Goal: Task Accomplishment & Management: Manage account settings

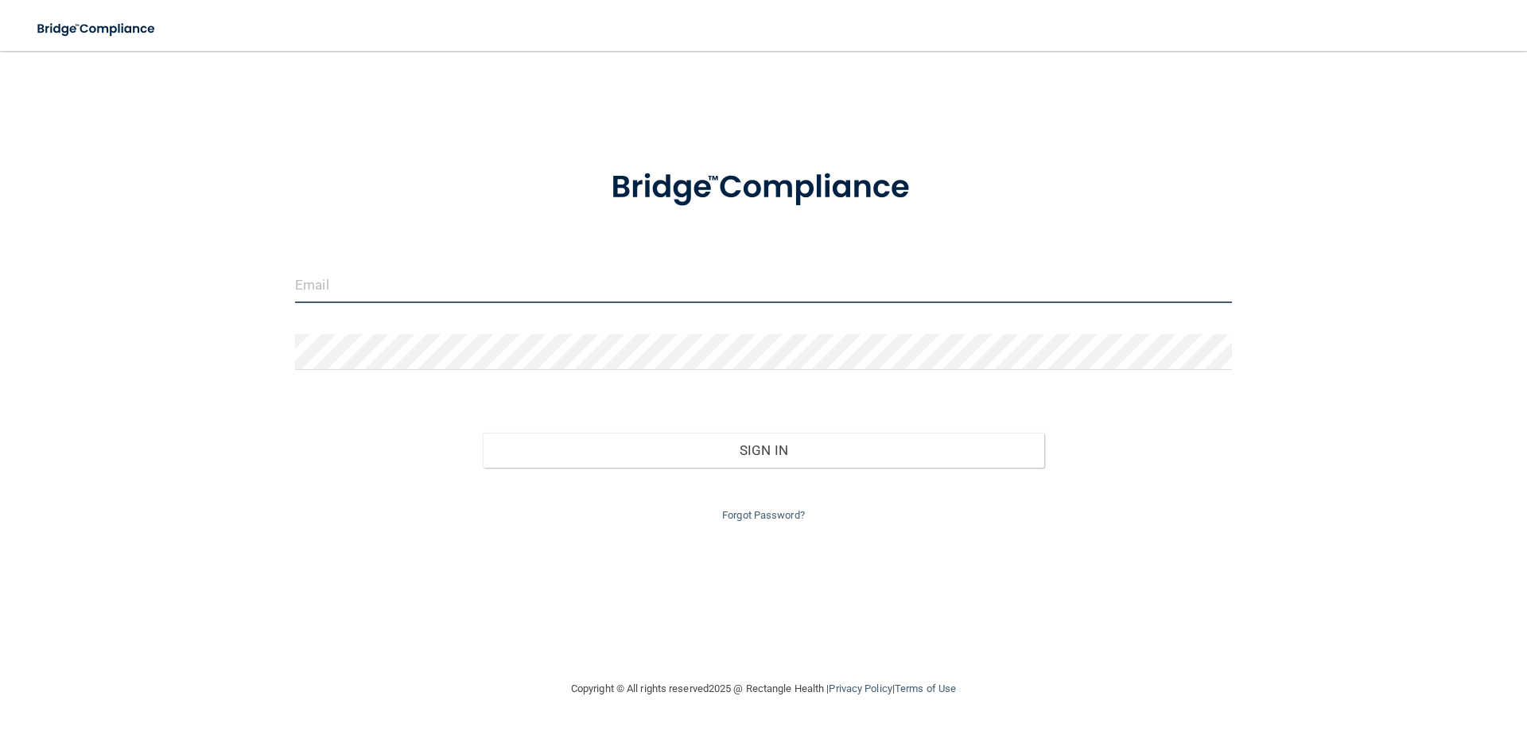
click at [519, 291] on input "email" at bounding box center [763, 285] width 937 height 36
paste input "[EMAIL_ADDRESS][DOMAIN_NAME]"
type input "[EMAIL_ADDRESS][DOMAIN_NAME]"
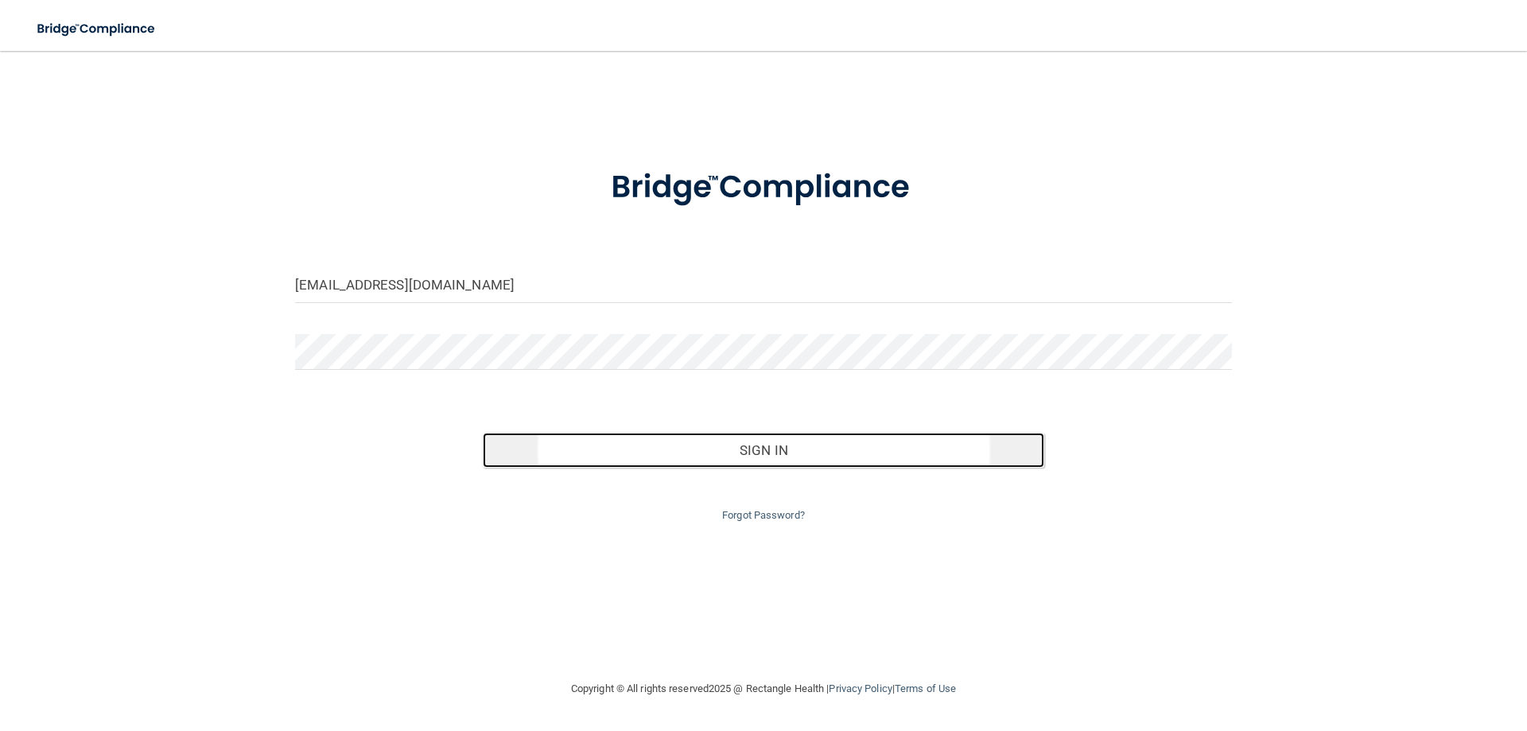
click at [794, 453] on button "Sign In" at bounding box center [764, 450] width 562 height 35
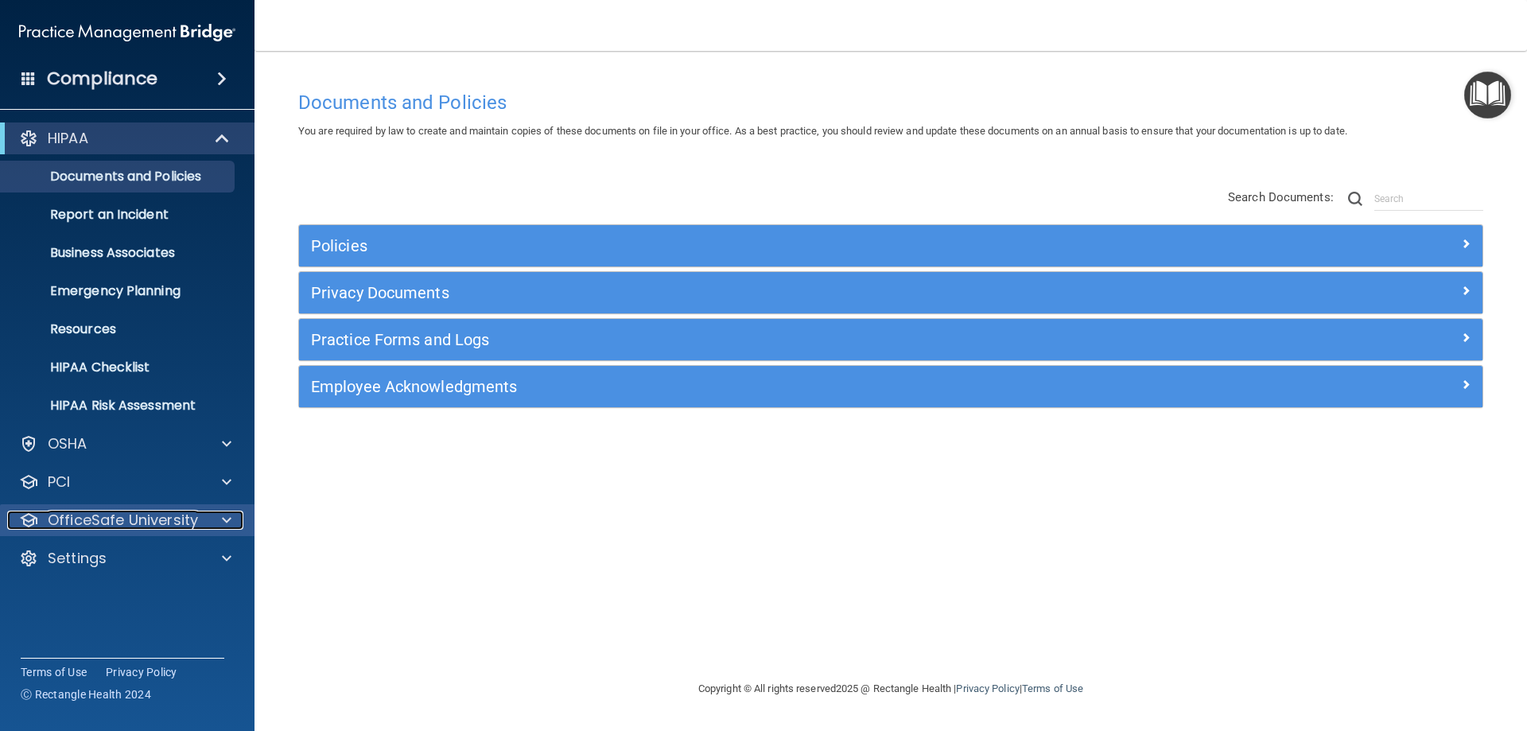
click at [161, 511] on p "OfficeSafe University" at bounding box center [123, 519] width 150 height 19
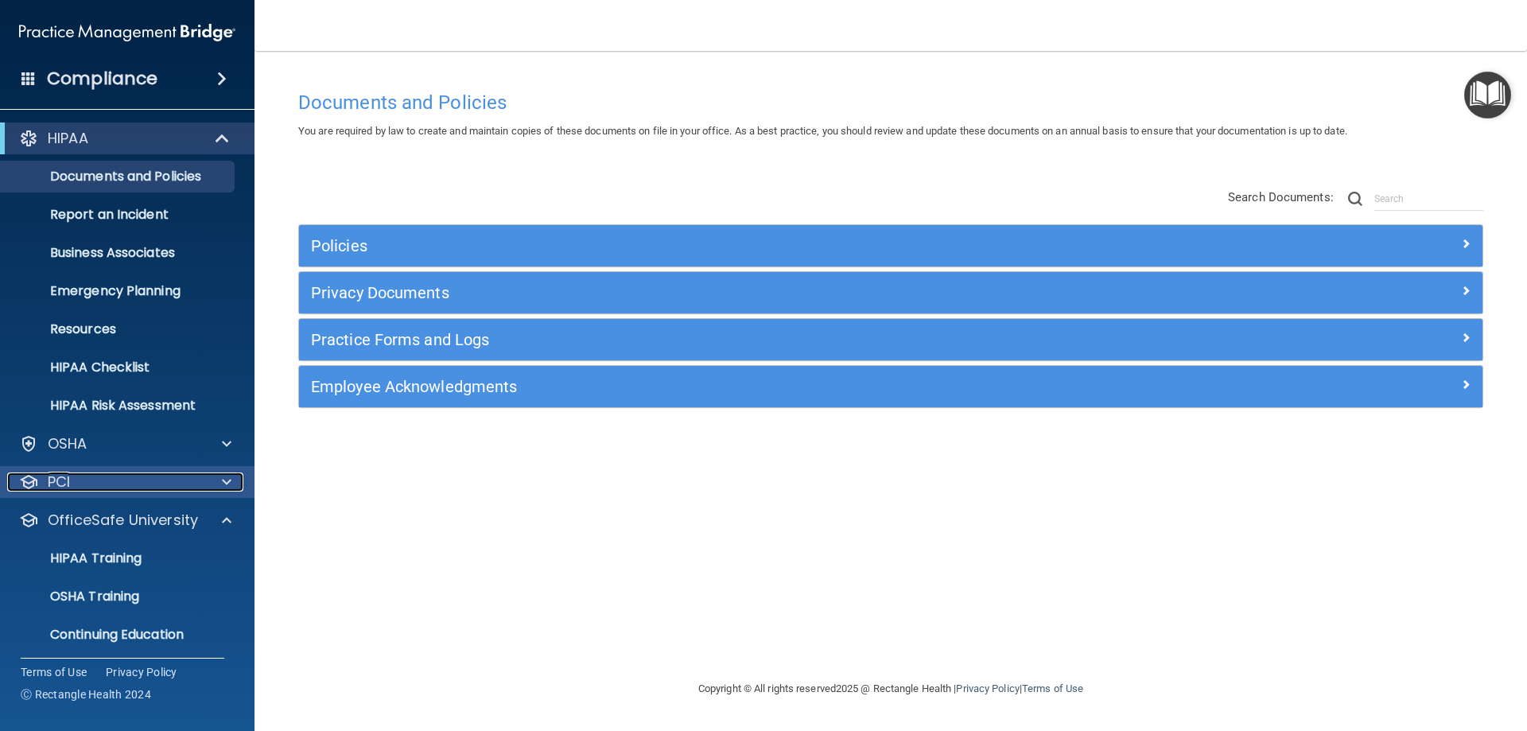
click at [166, 476] on div "PCI" at bounding box center [105, 481] width 197 height 19
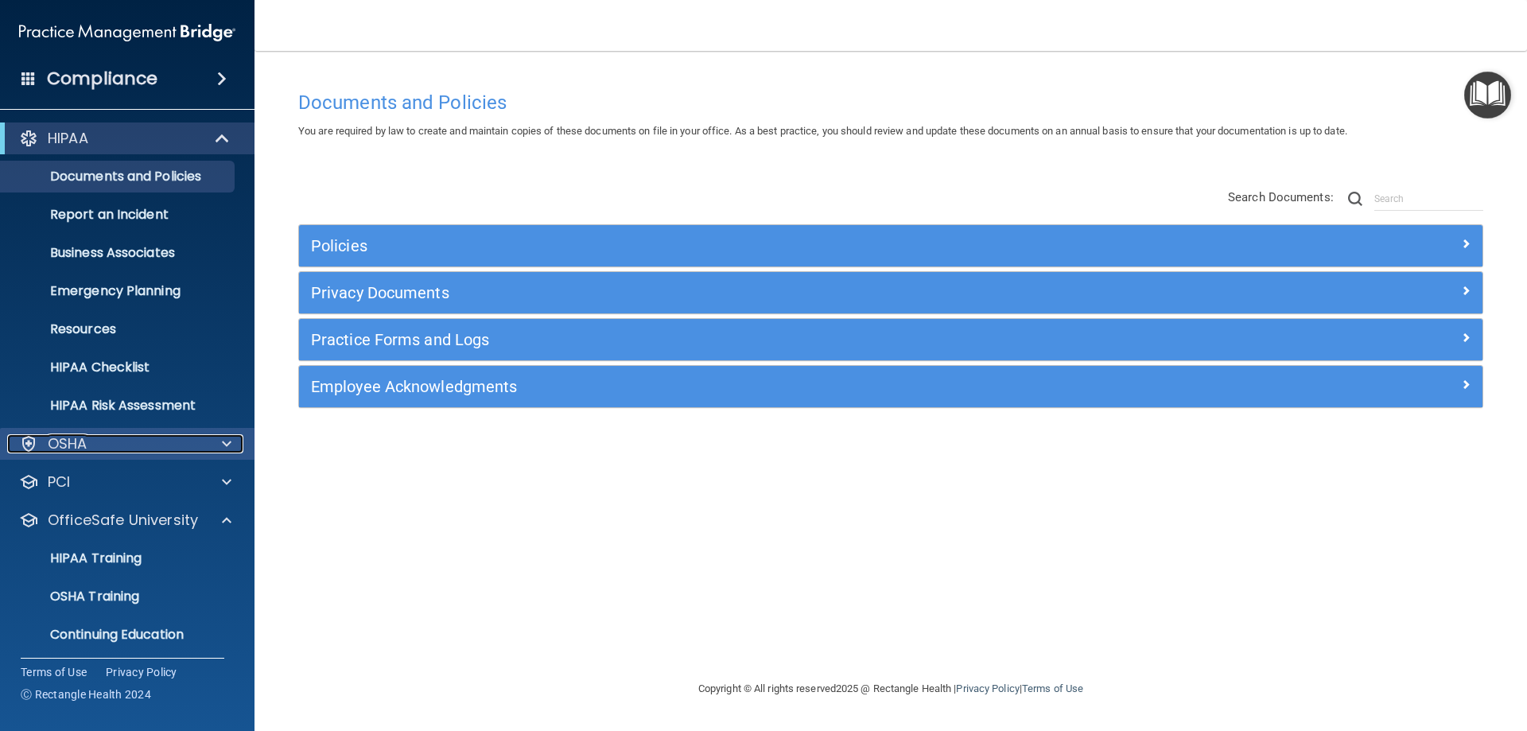
click at [208, 450] on div at bounding box center [224, 443] width 40 height 19
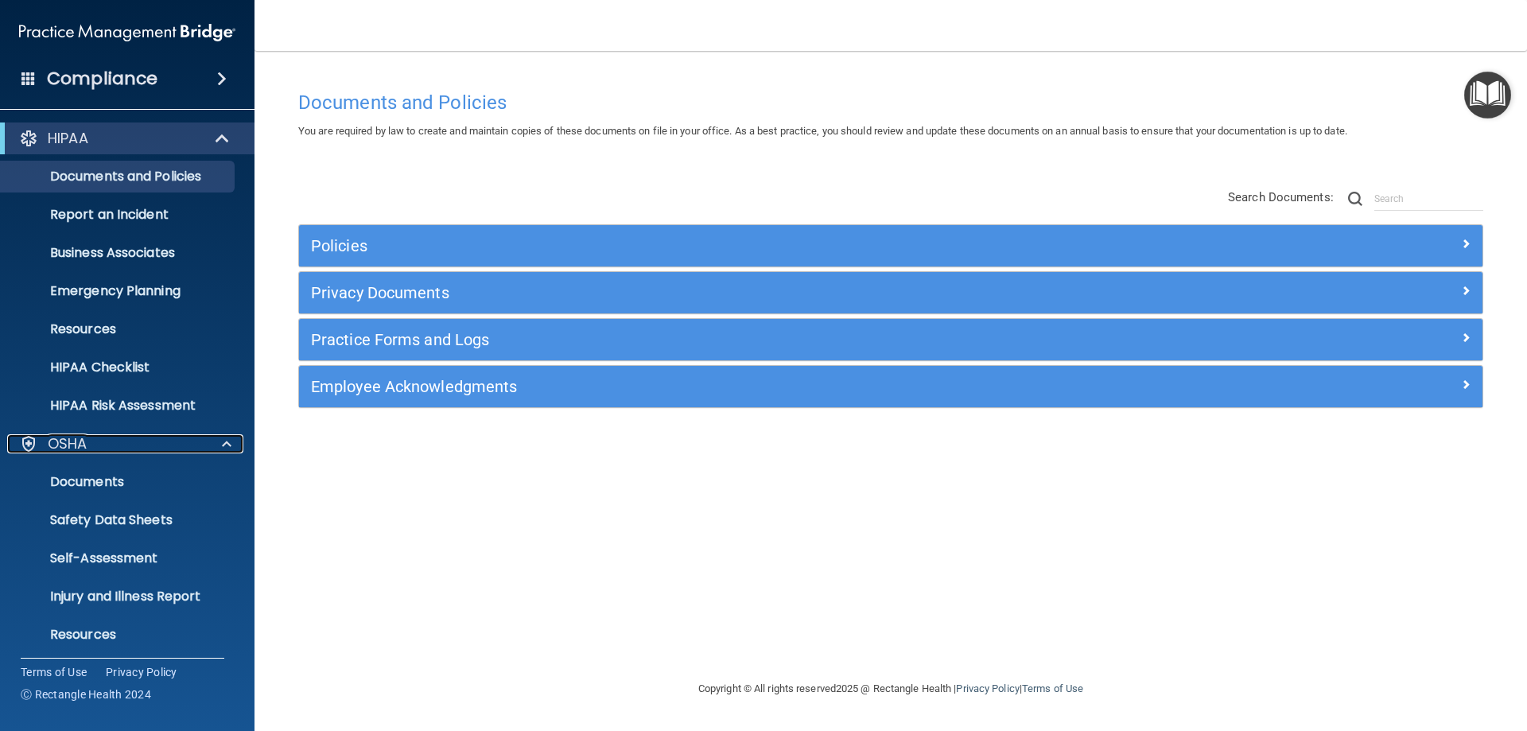
scroll to position [235, 0]
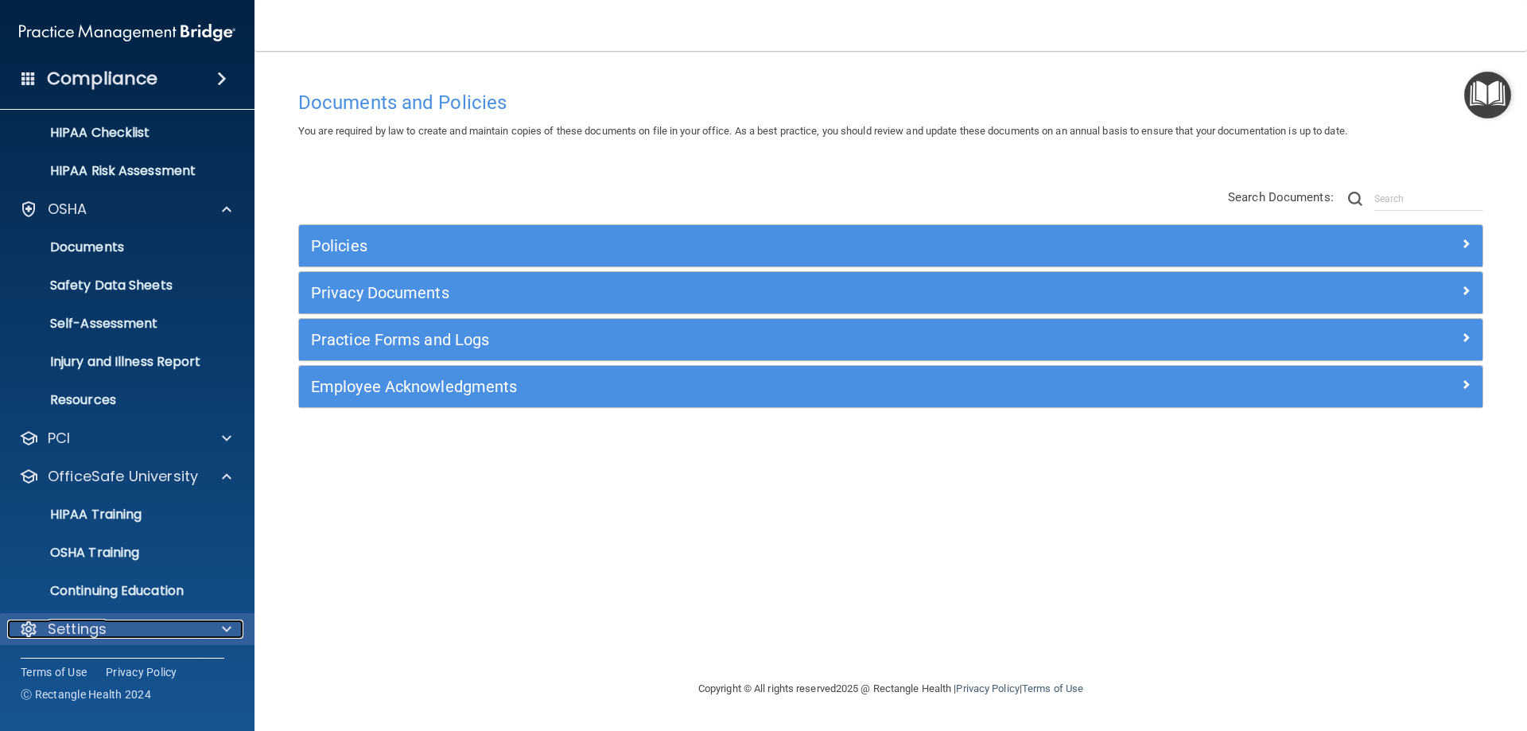
click at [196, 627] on div "Settings" at bounding box center [105, 628] width 197 height 19
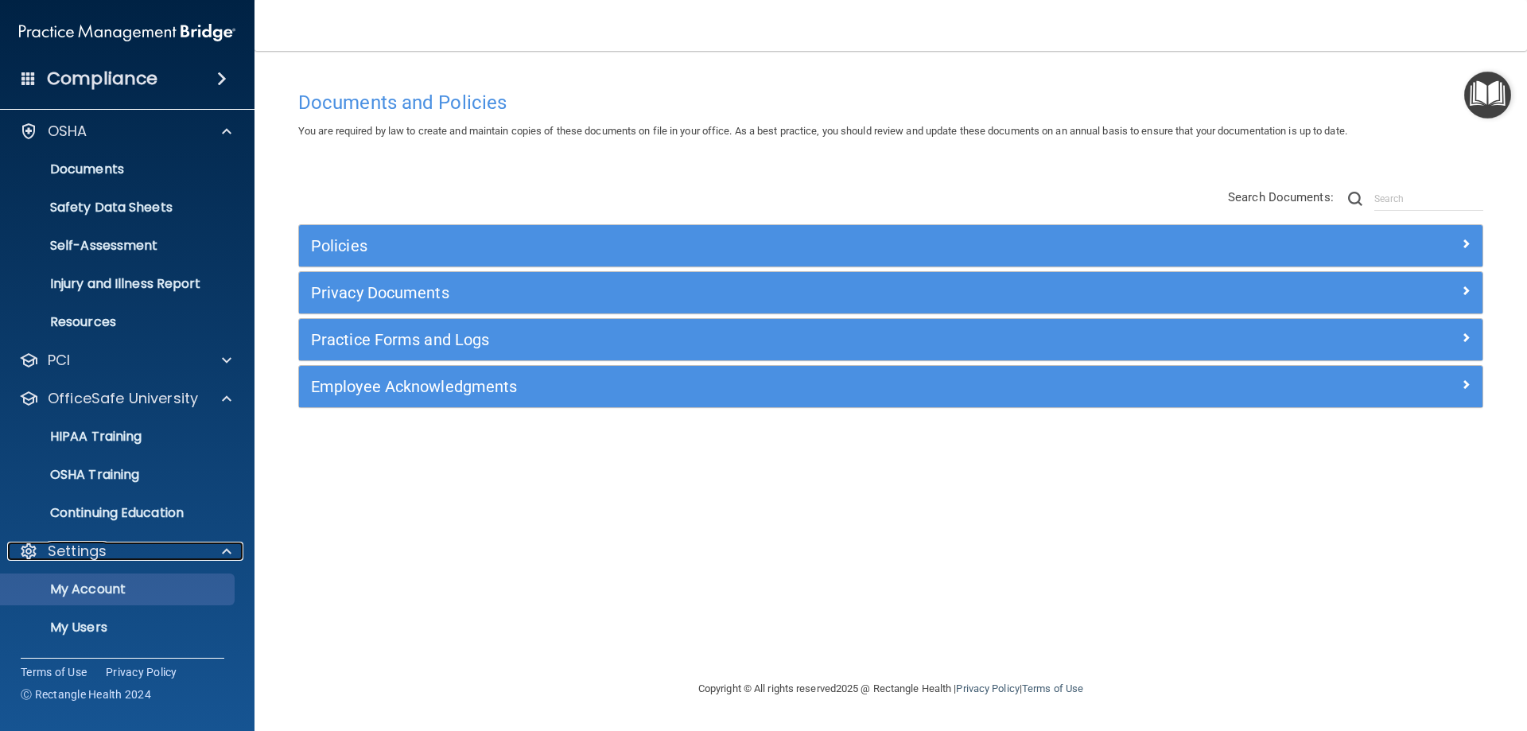
scroll to position [387, 0]
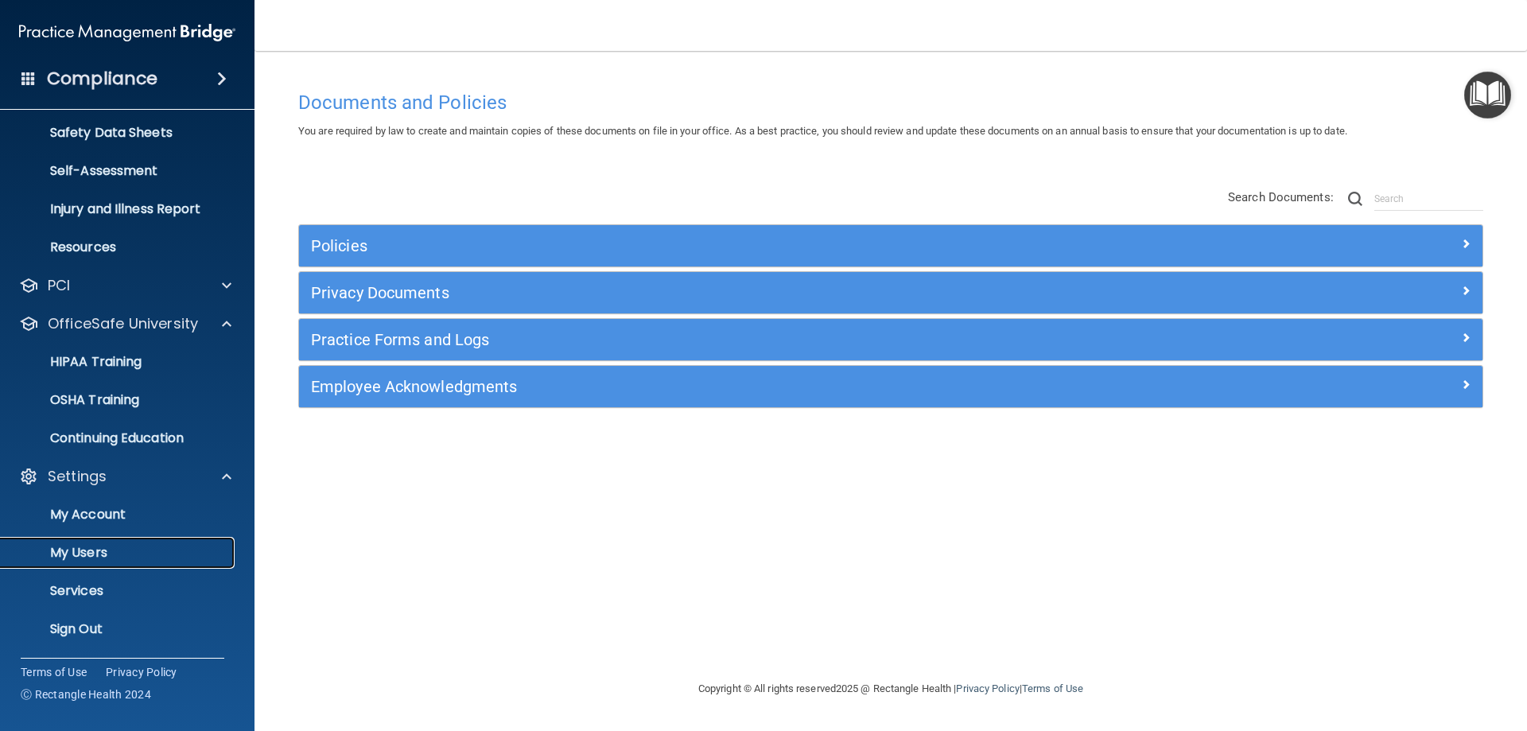
click at [85, 552] on p "My Users" at bounding box center [118, 553] width 217 height 16
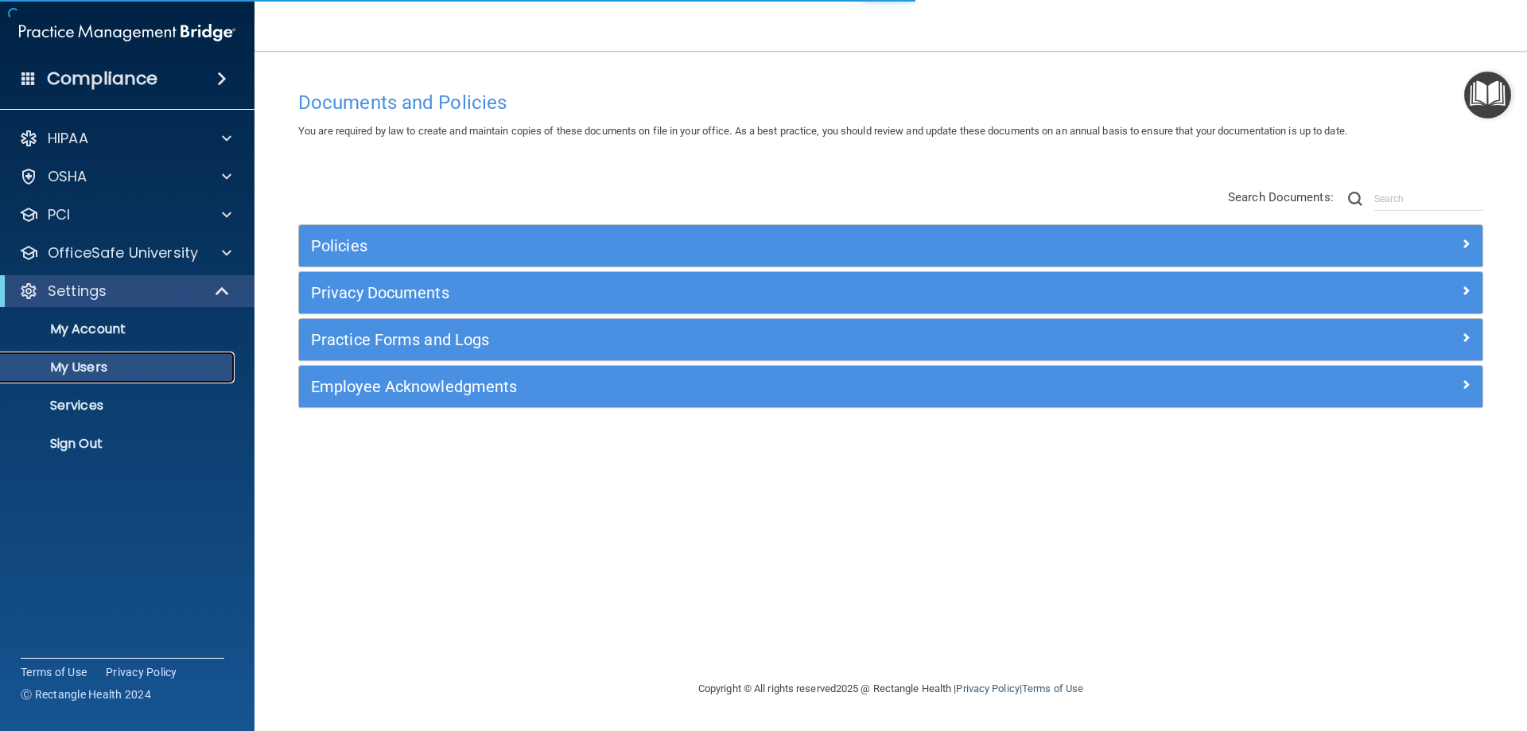
select select "20"
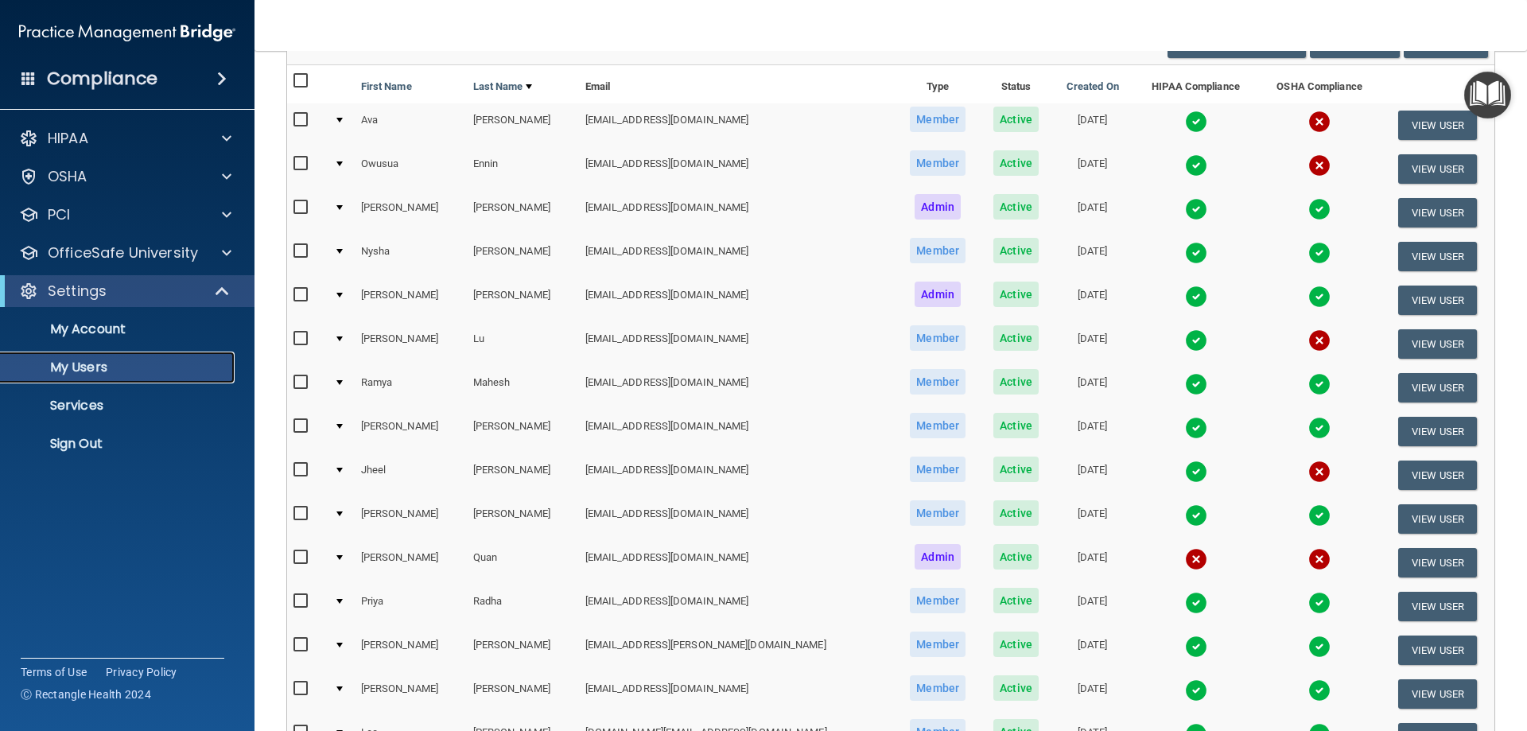
scroll to position [159, 0]
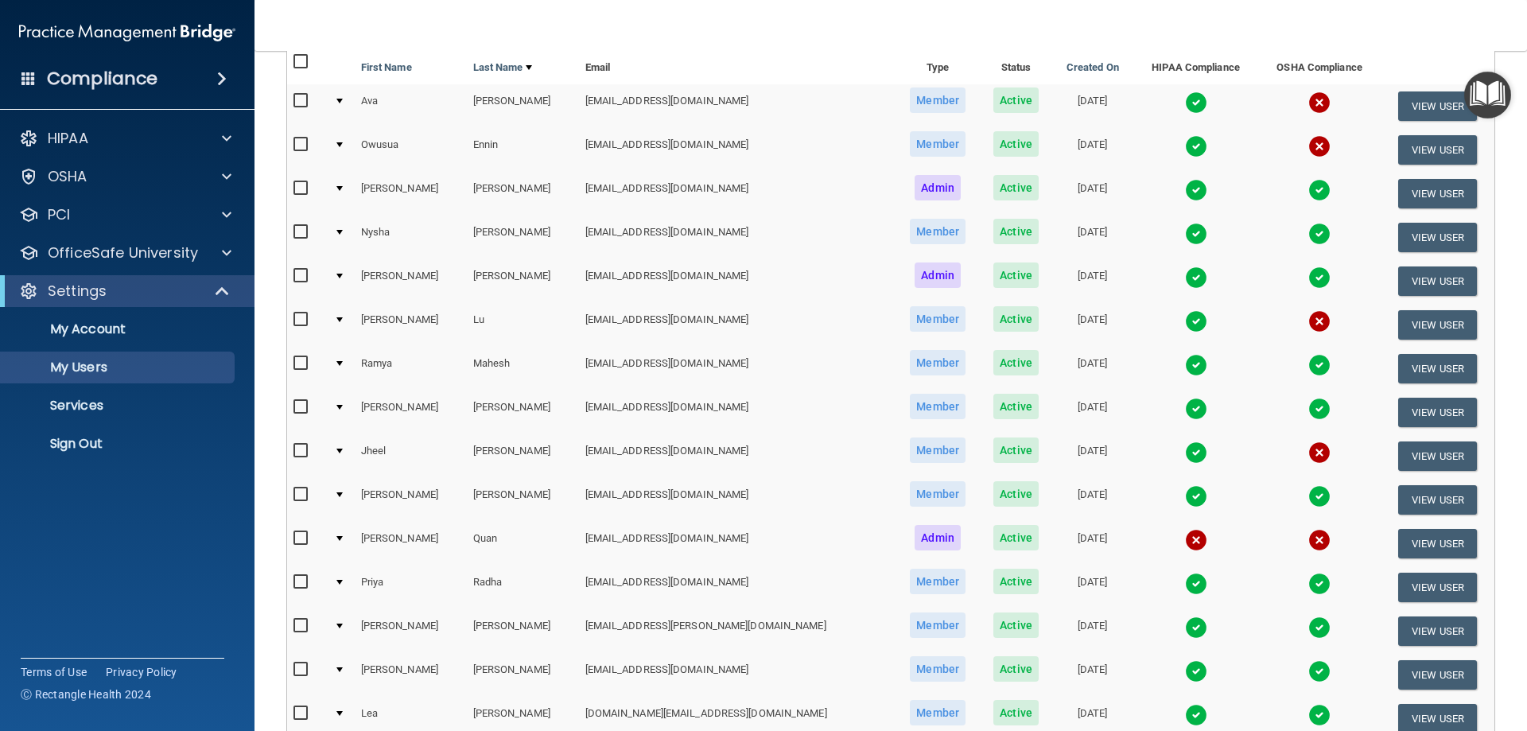
click at [301, 493] on input "checkbox" at bounding box center [302, 494] width 18 height 13
checkbox input "true"
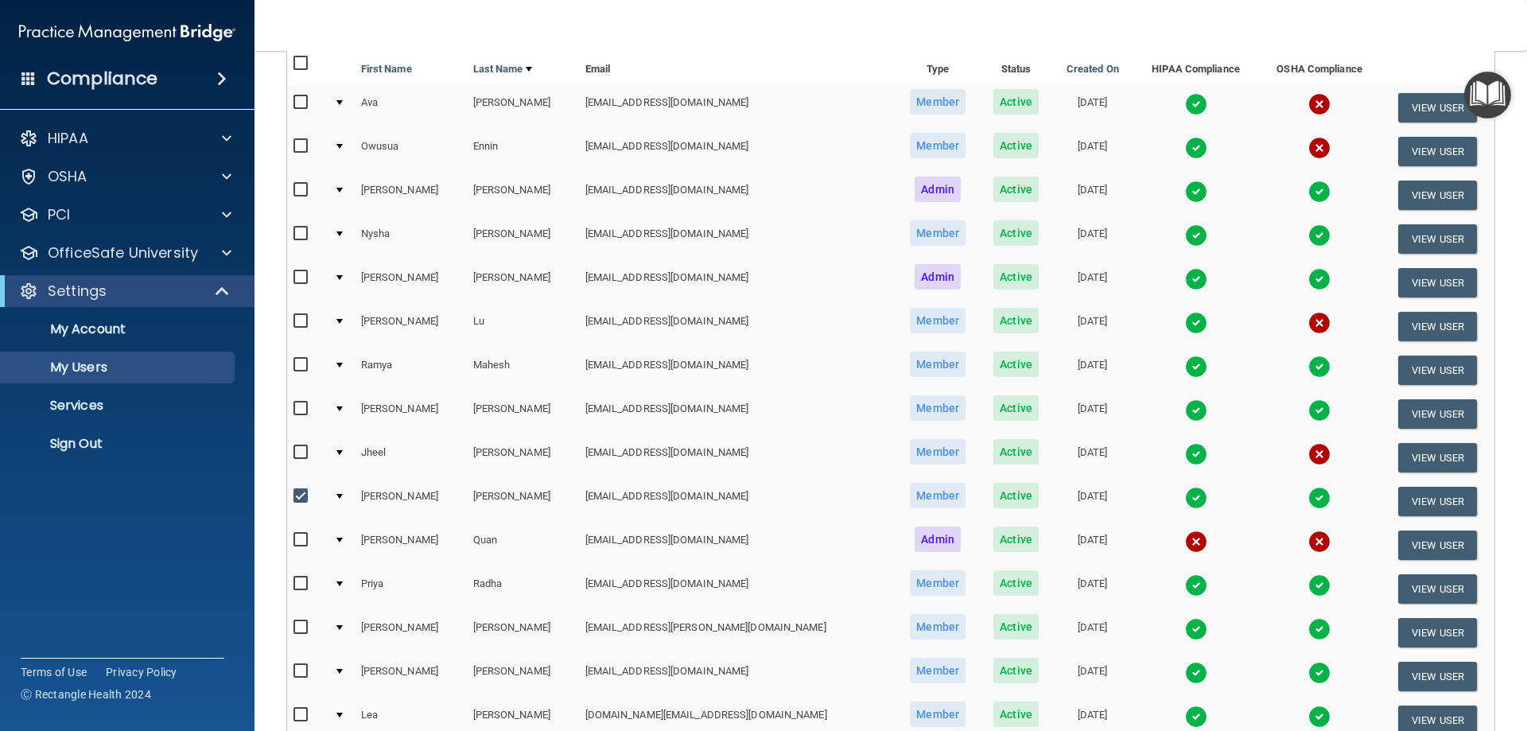
click at [993, 499] on span "Active" at bounding box center [1015, 495] width 45 height 25
click at [1399, 493] on button "View User" at bounding box center [1437, 501] width 79 height 29
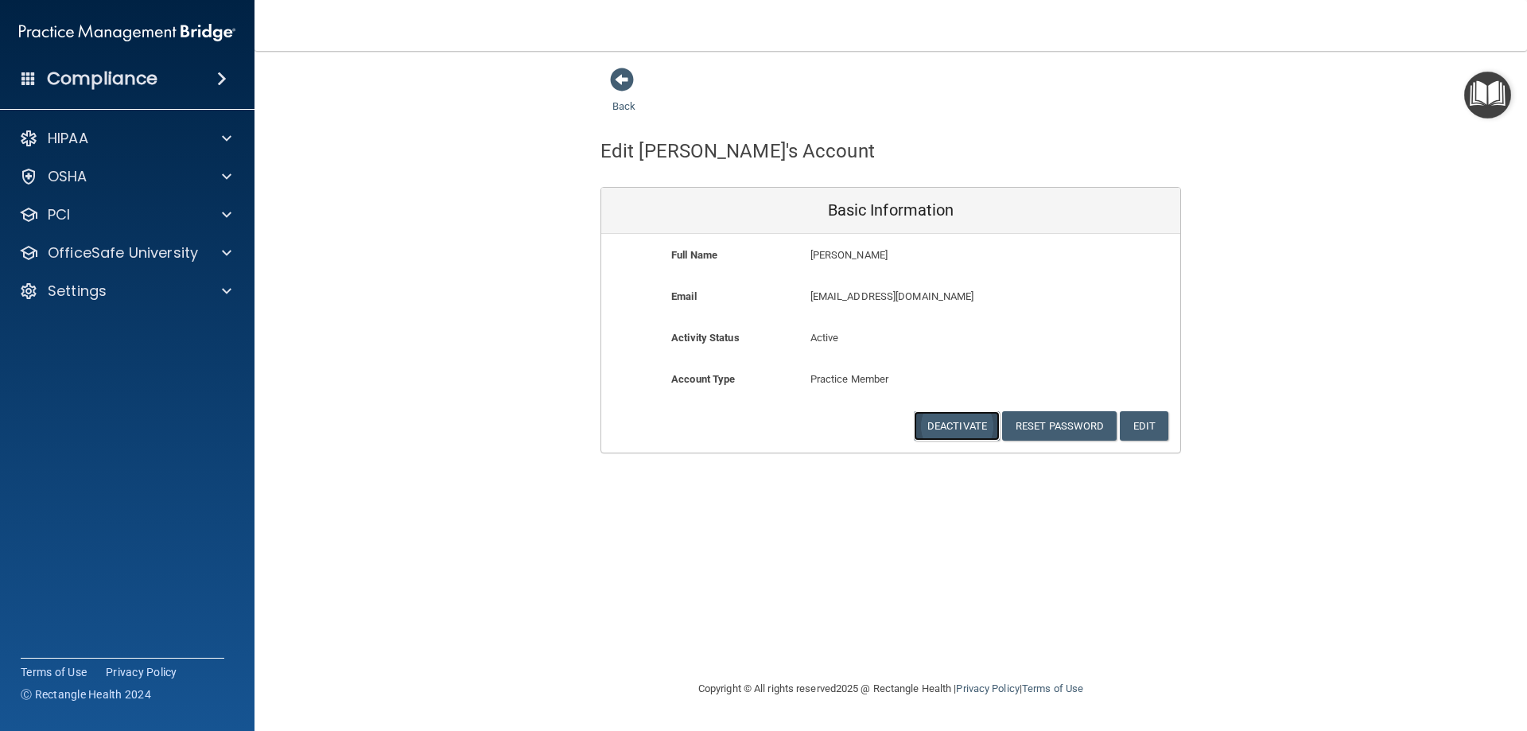
click at [952, 429] on button "Deactivate" at bounding box center [957, 425] width 86 height 29
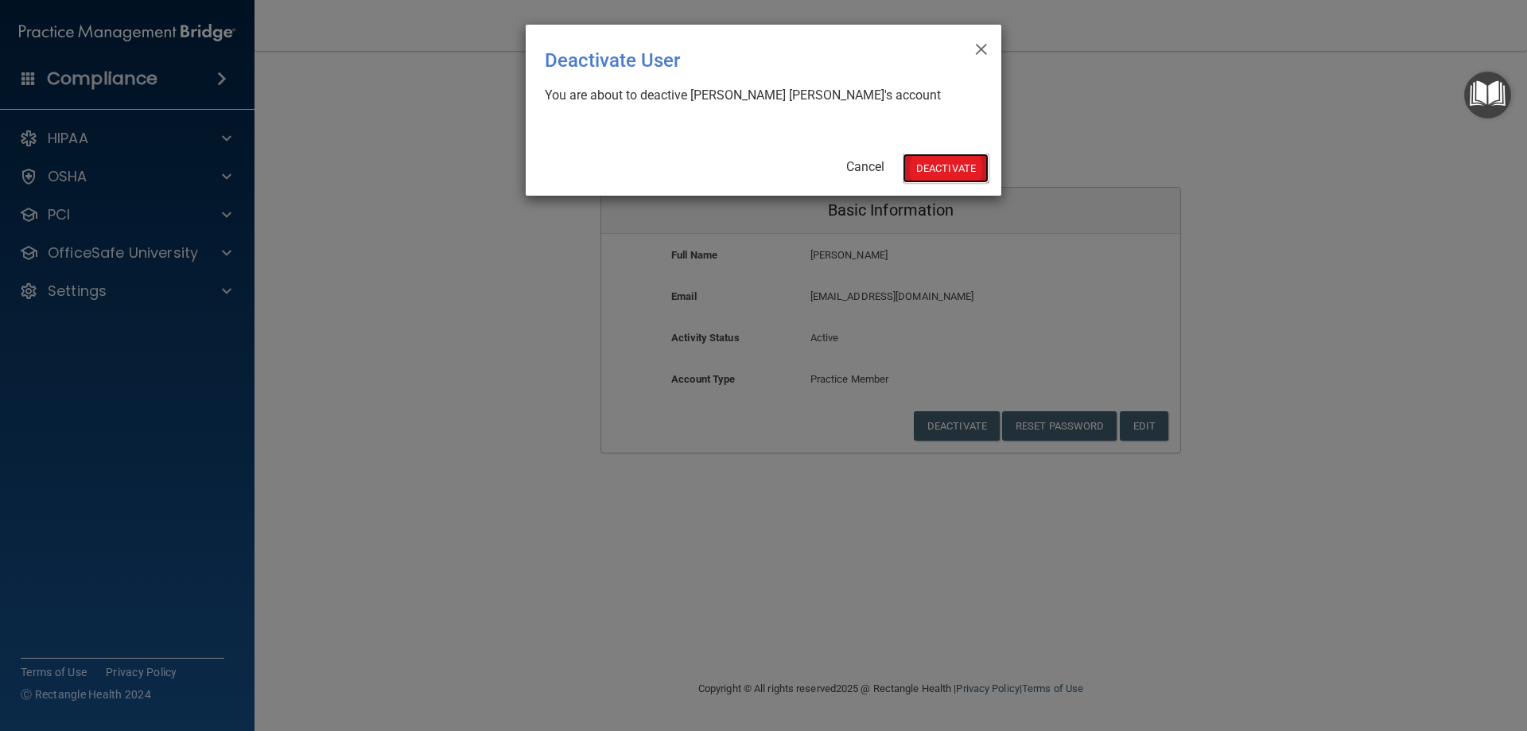
click at [932, 173] on button "Deactivate" at bounding box center [946, 167] width 86 height 29
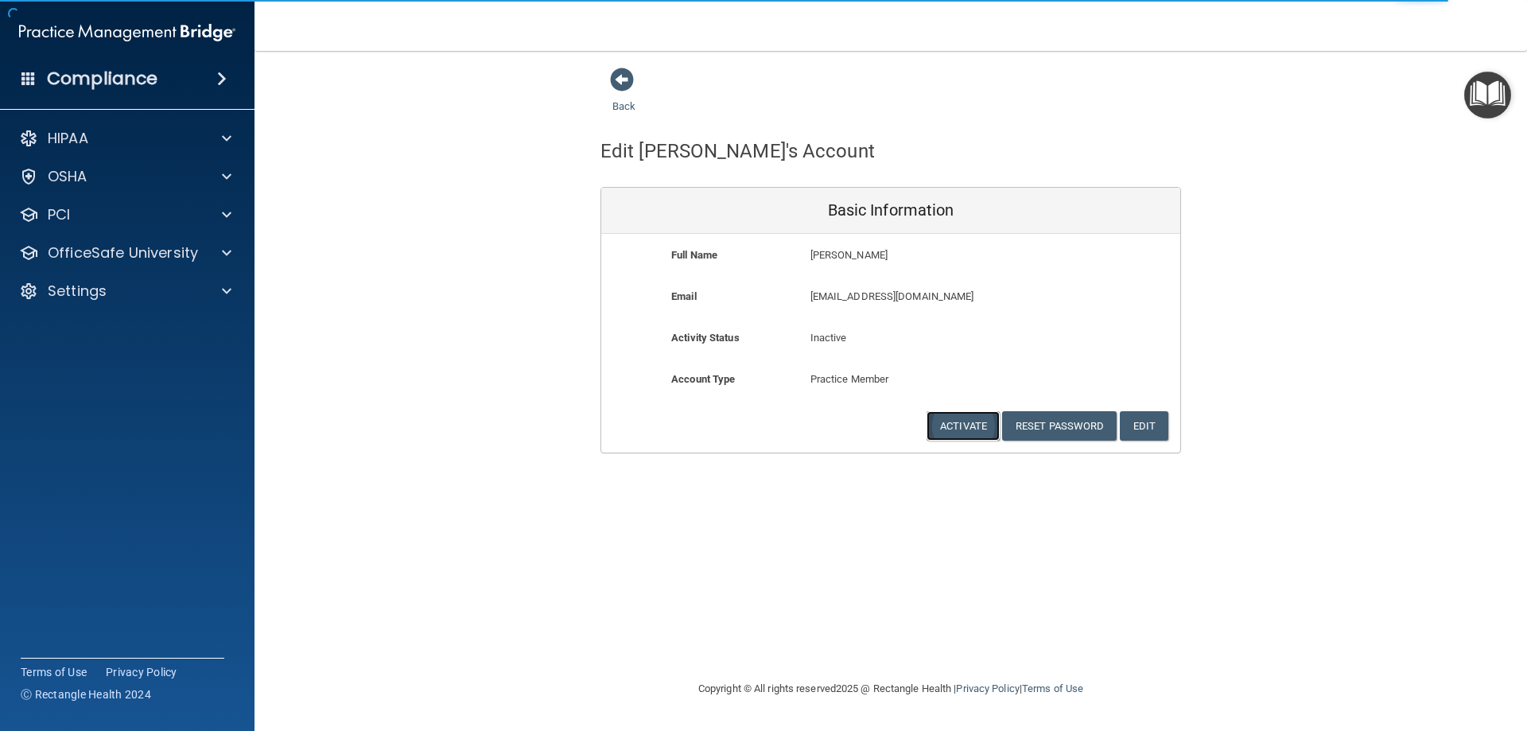
click at [975, 428] on button "Activate" at bounding box center [962, 425] width 73 height 29
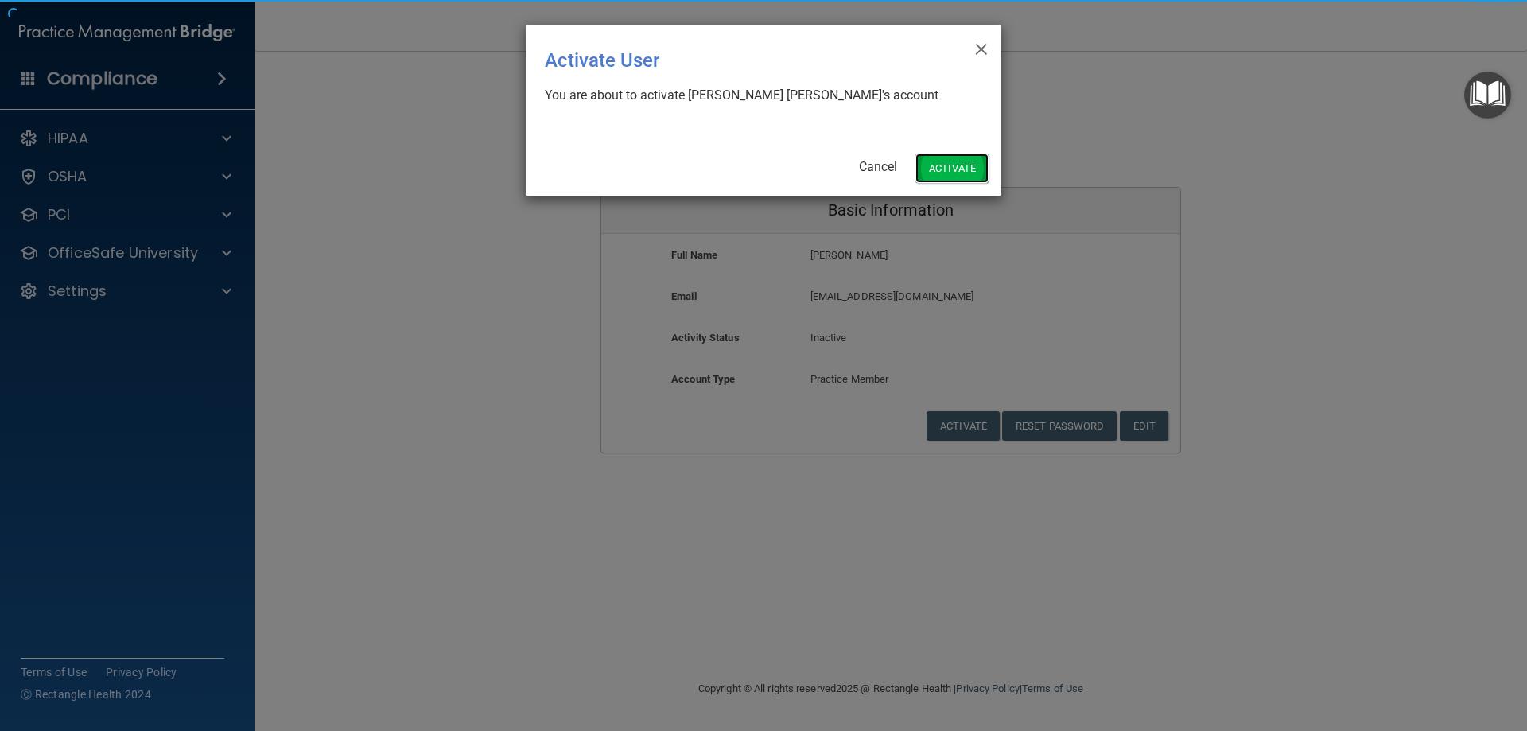
click at [962, 171] on button "Activate" at bounding box center [951, 167] width 73 height 29
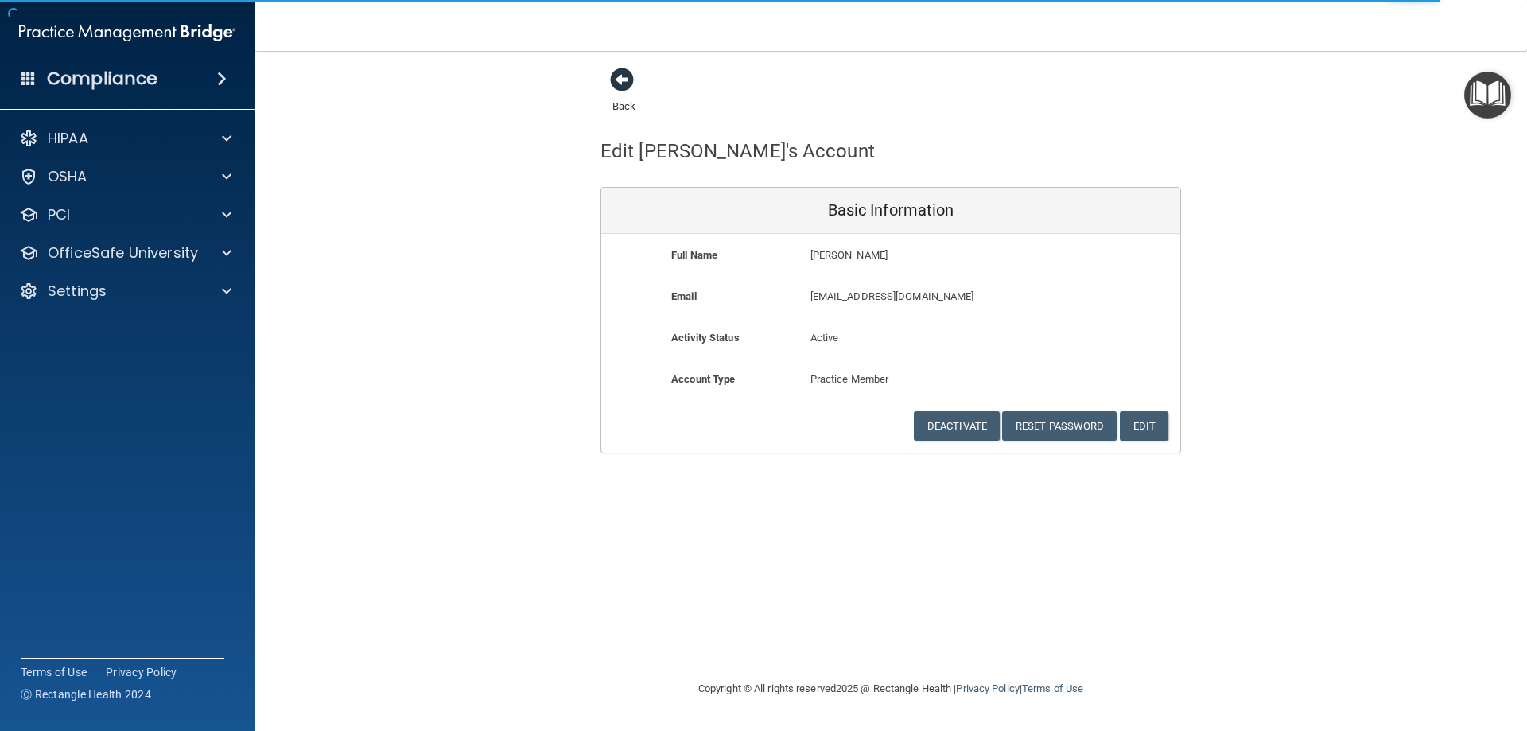
click at [627, 91] on span at bounding box center [622, 80] width 24 height 24
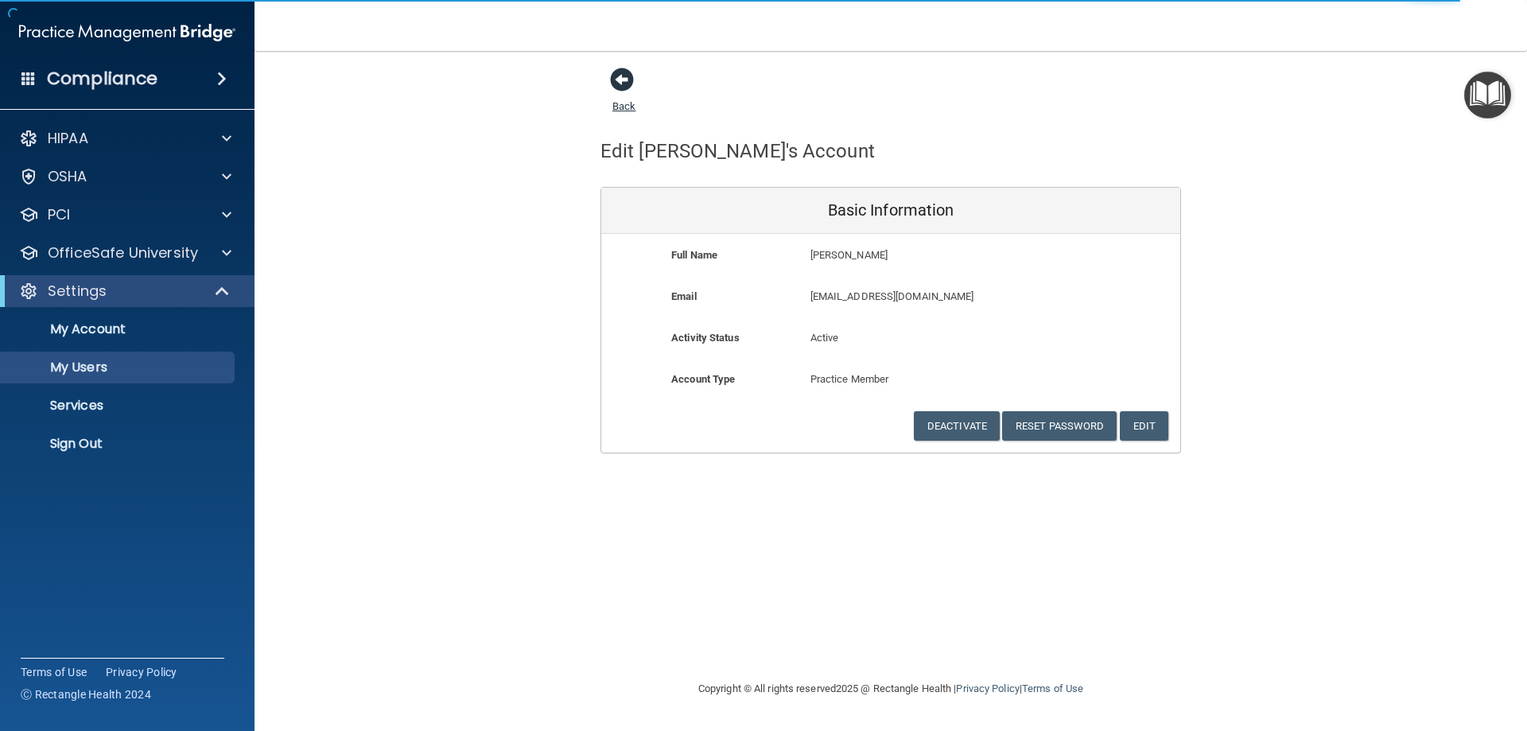
select select "20"
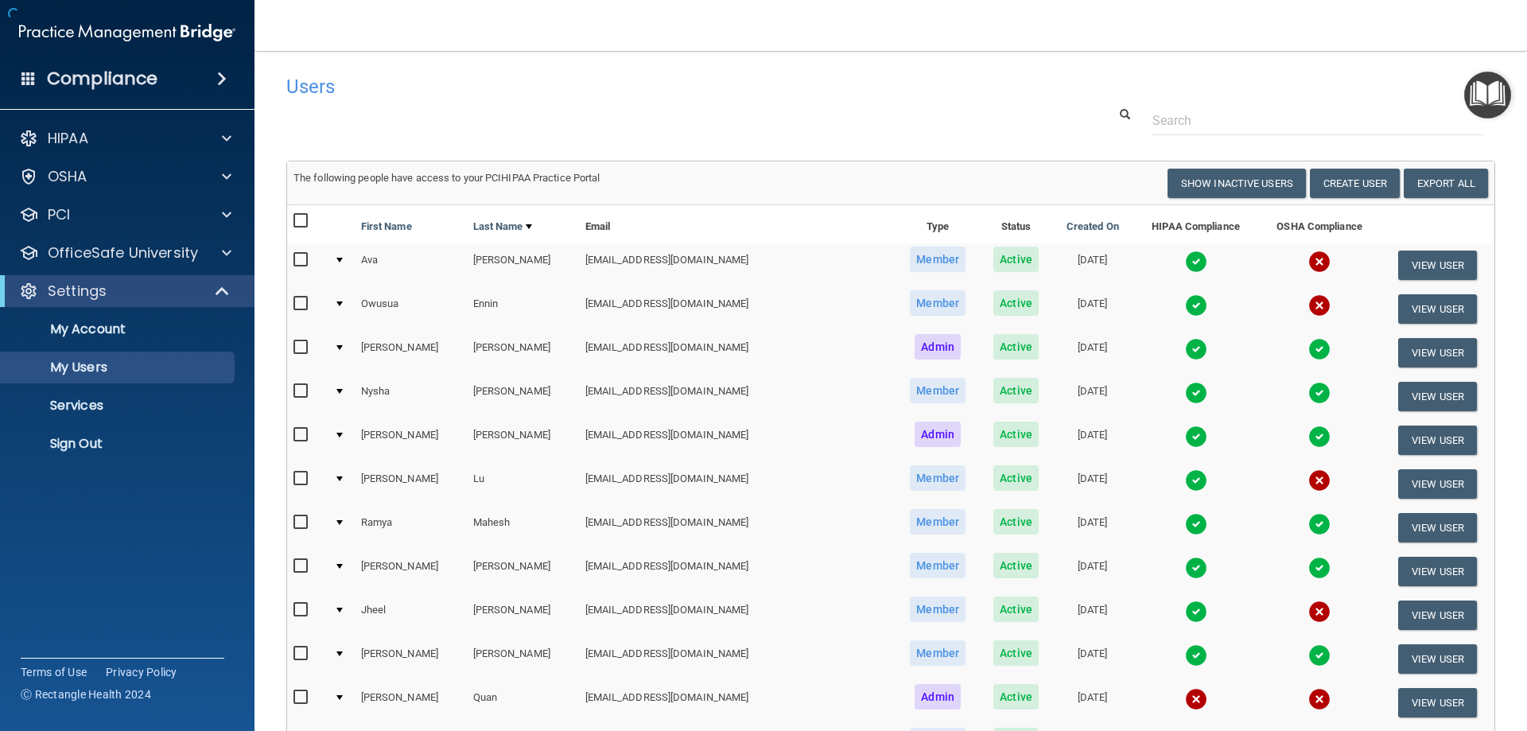
click at [619, 80] on h4 "Users" at bounding box center [633, 86] width 695 height 21
click at [1319, 177] on button "Create User" at bounding box center [1355, 183] width 90 height 29
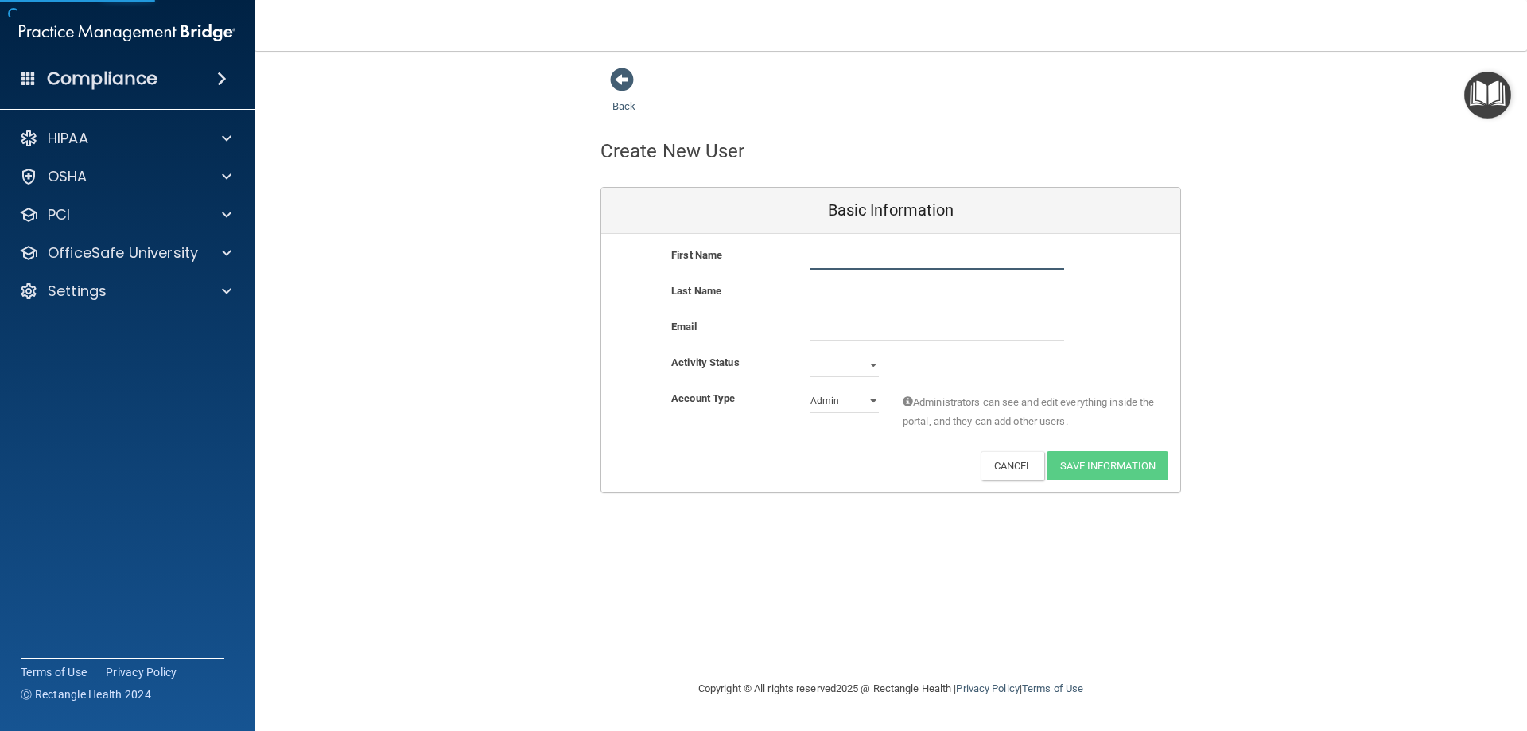
click at [877, 263] on input "text" at bounding box center [937, 258] width 254 height 24
type input "Izabela"
type input "Wojcik"
click at [851, 325] on input "email" at bounding box center [937, 329] width 254 height 24
paste input "izabela.wojcik@yahoo.com"
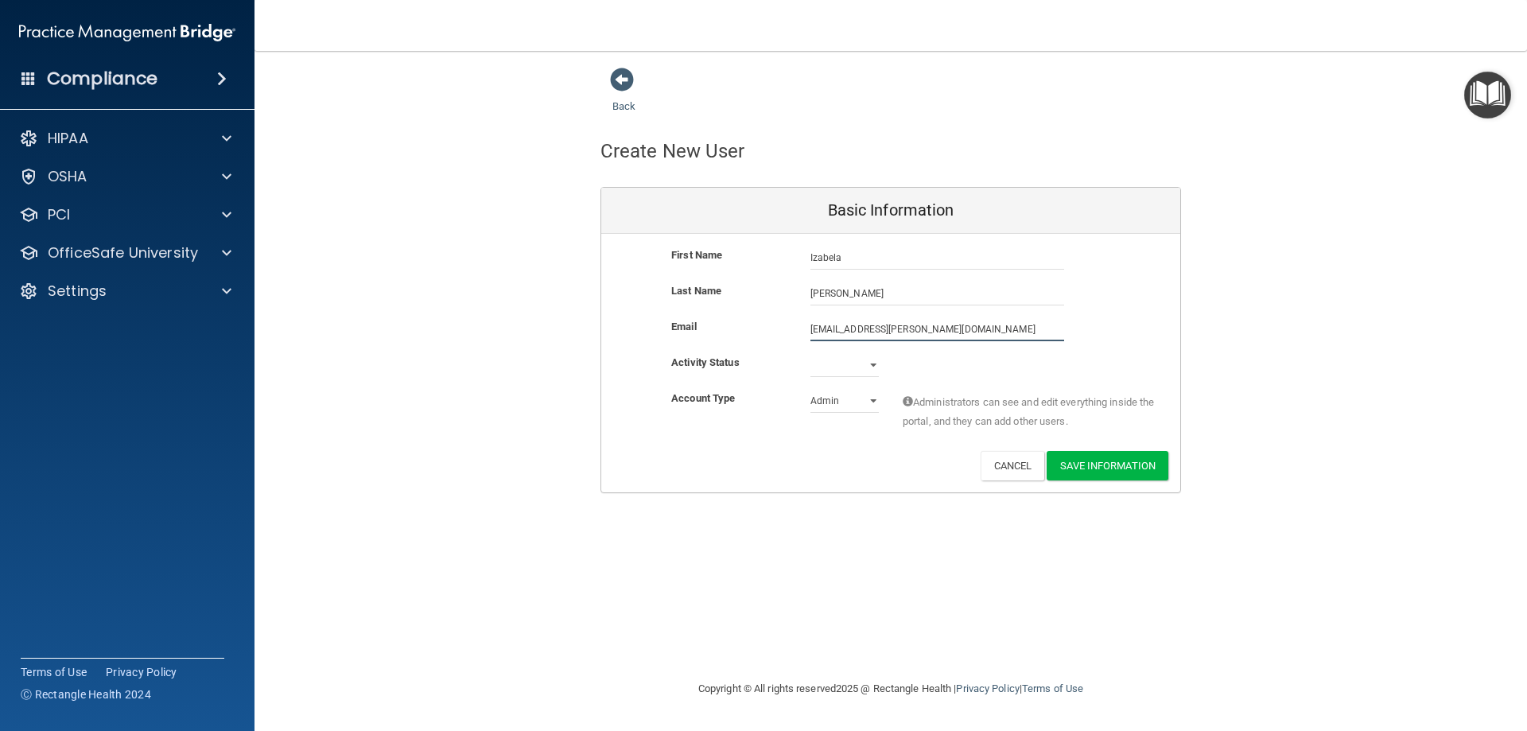
type input "izabela.wojcik@yahoo.com"
click at [869, 366] on select "Active Inactive" at bounding box center [844, 368] width 68 height 24
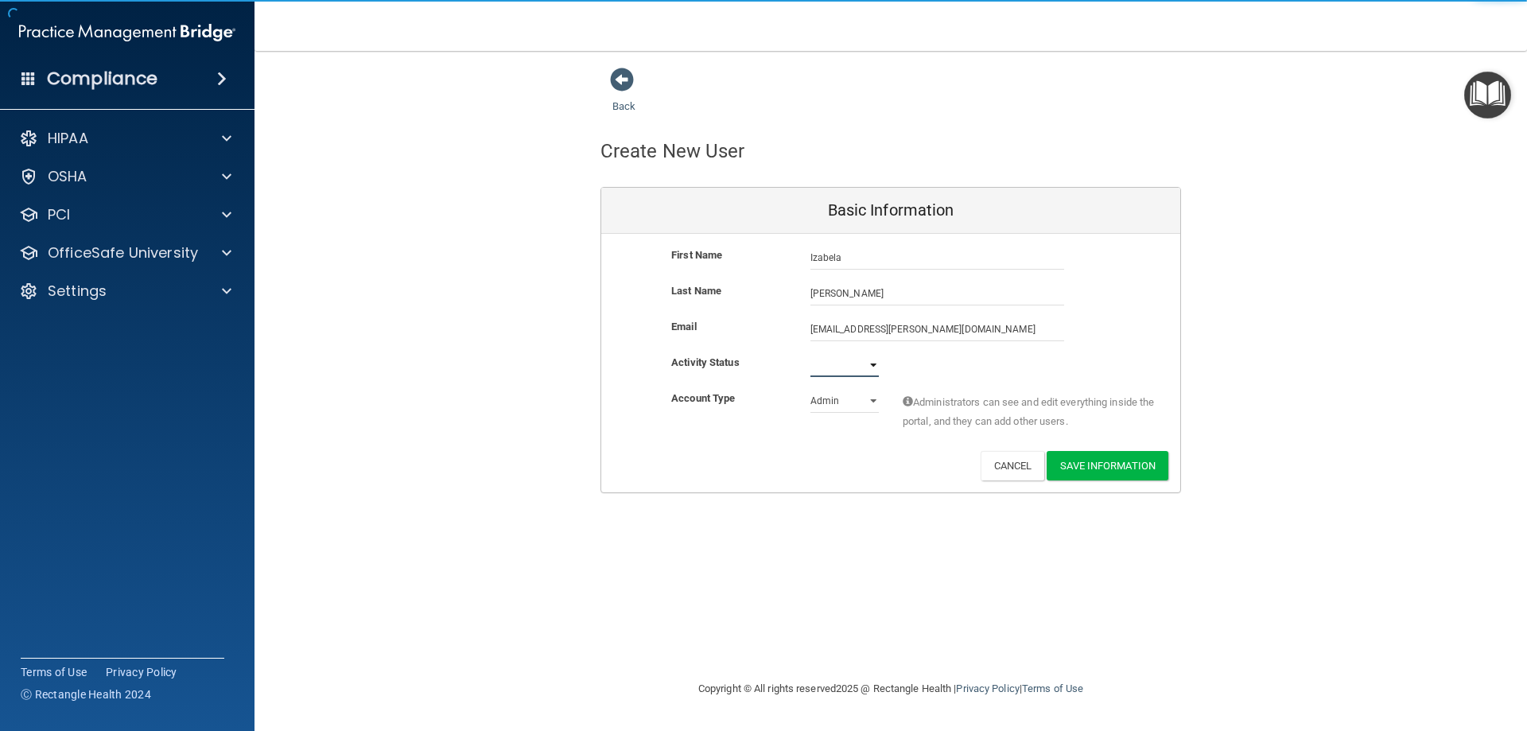
select select "active"
click at [810, 353] on select "Active Inactive" at bounding box center [844, 365] width 68 height 24
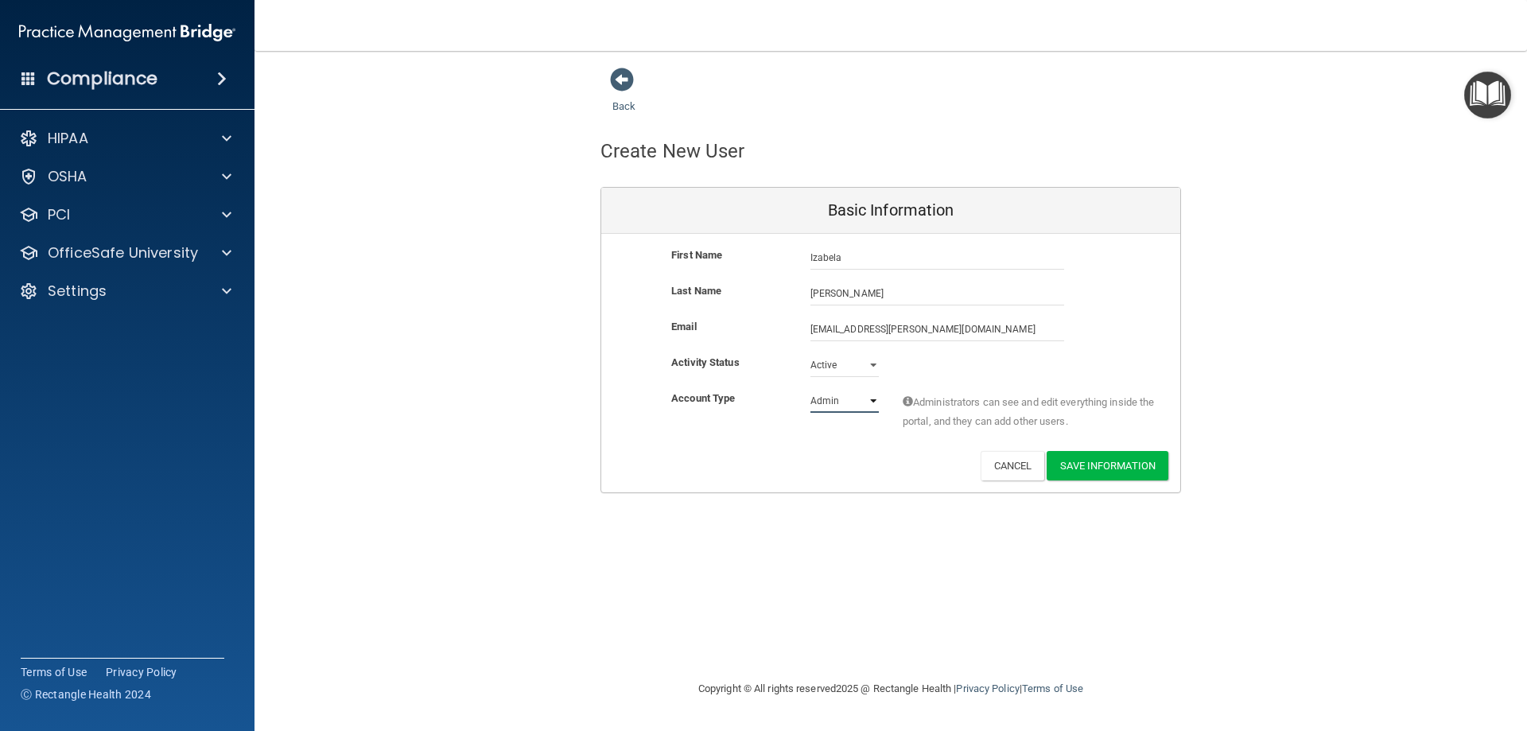
click at [875, 402] on select "Admin Member" at bounding box center [844, 401] width 68 height 24
select select "practice_member"
click at [810, 389] on select "Admin Member" at bounding box center [844, 401] width 68 height 24
click at [1120, 466] on button "Save Information" at bounding box center [1107, 465] width 122 height 29
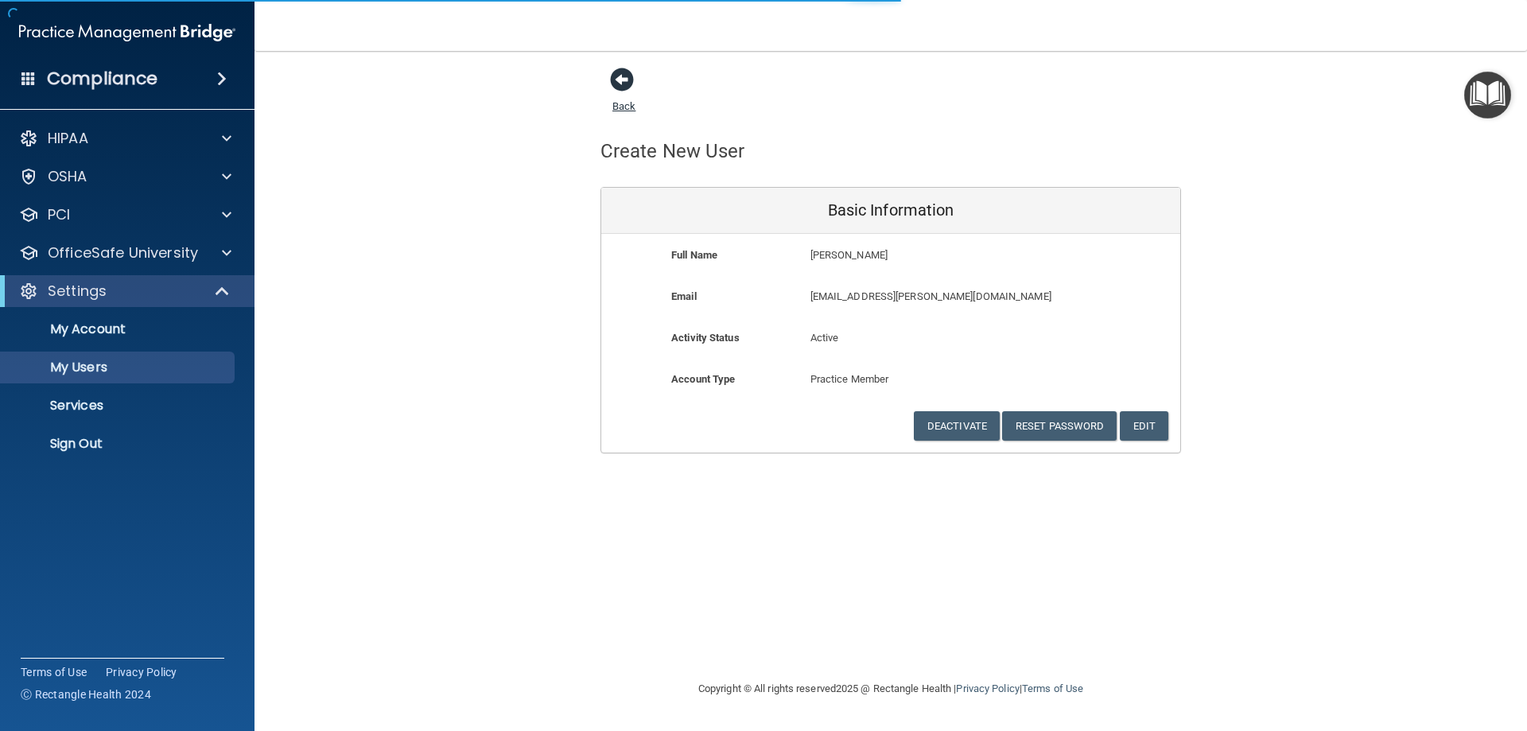
select select "20"
